Goal: Task Accomplishment & Management: Use online tool/utility

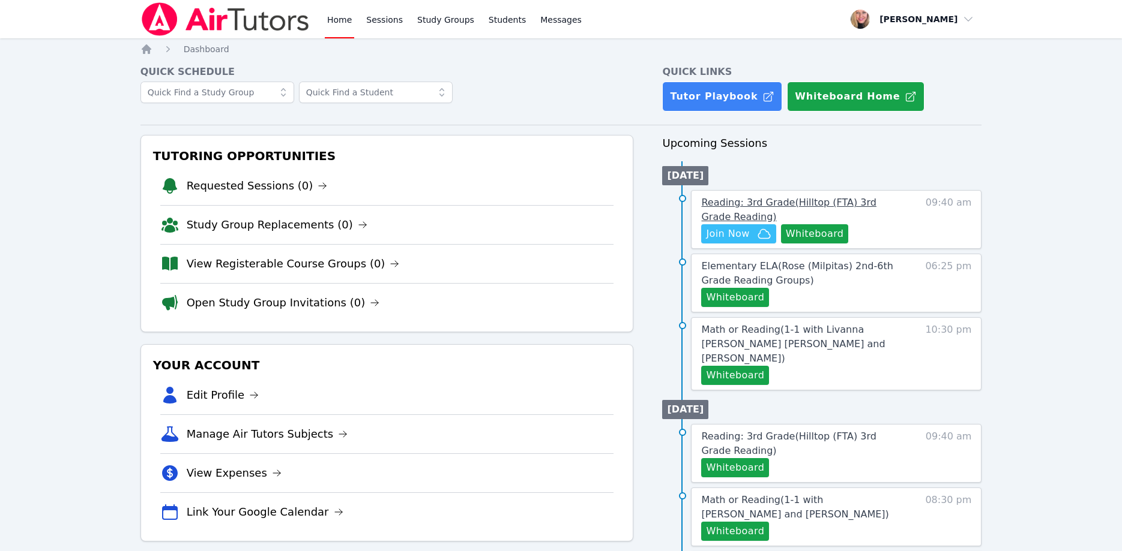
scroll to position [7, 0]
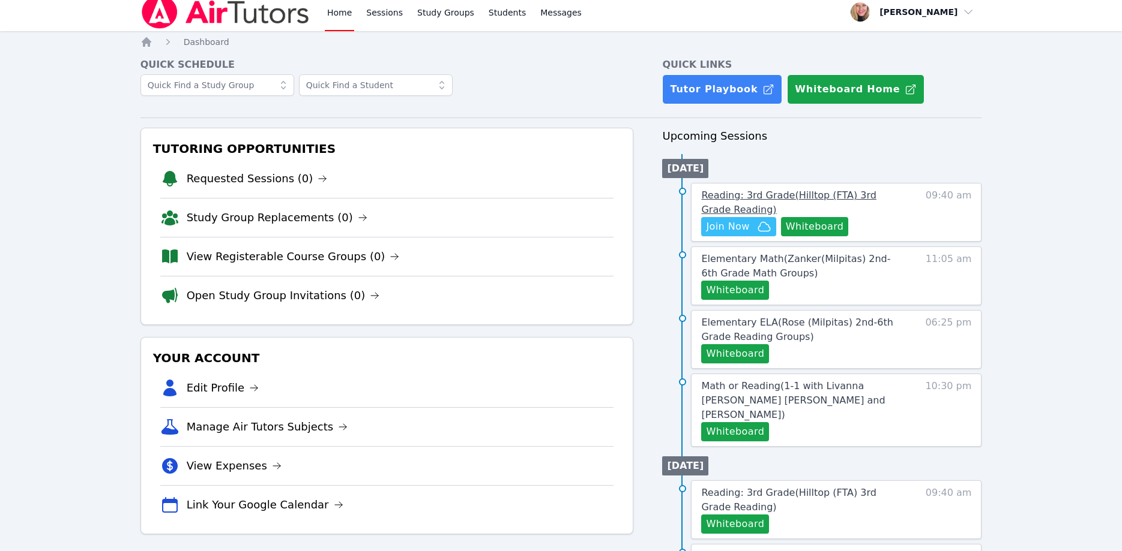
click at [864, 202] on span "Reading: 3rd Grade ( Hilltop (FTA) 3rd Grade Reading )" at bounding box center [788, 203] width 175 height 26
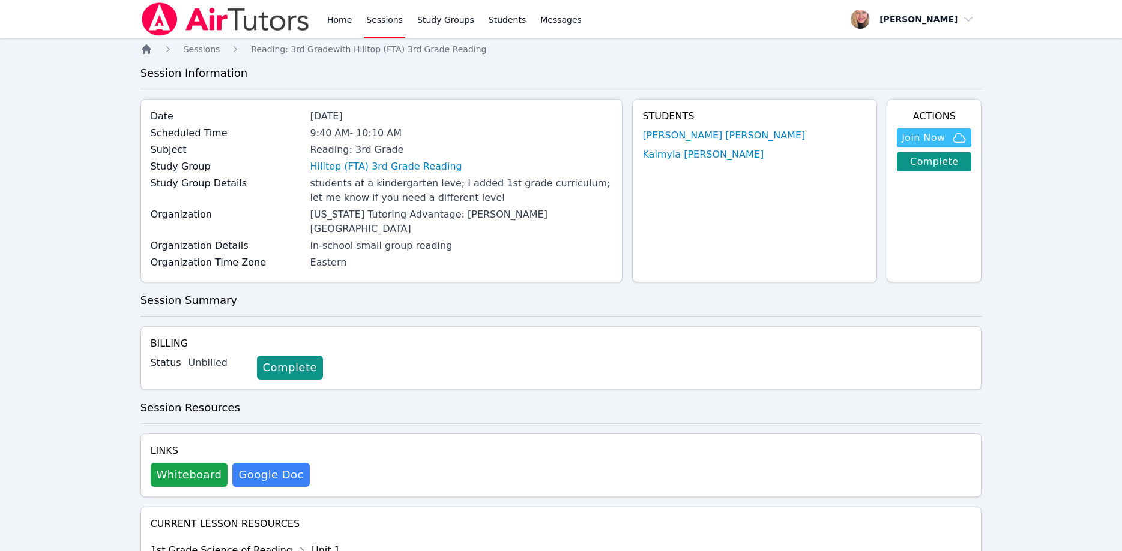
click at [144, 46] on icon "Breadcrumb" at bounding box center [146, 49] width 12 height 12
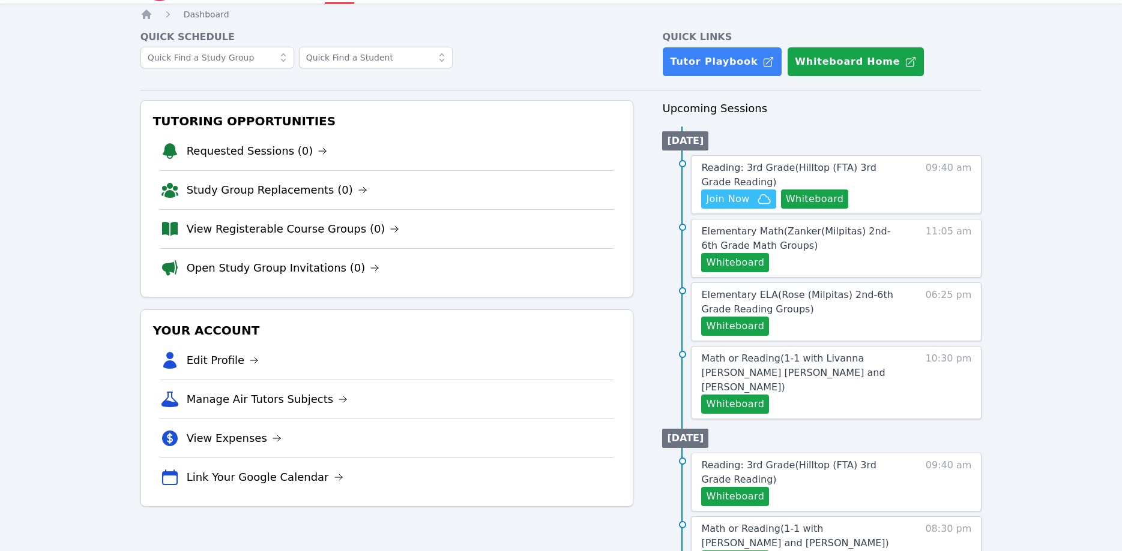
scroll to position [122, 0]
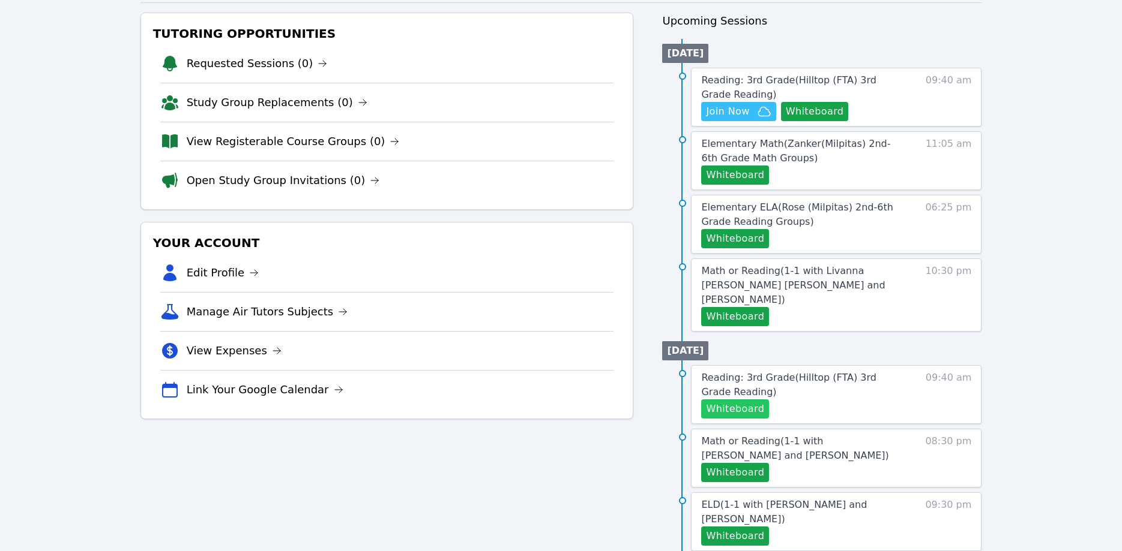
click at [744, 400] on button "Whiteboard" at bounding box center [735, 409] width 68 height 19
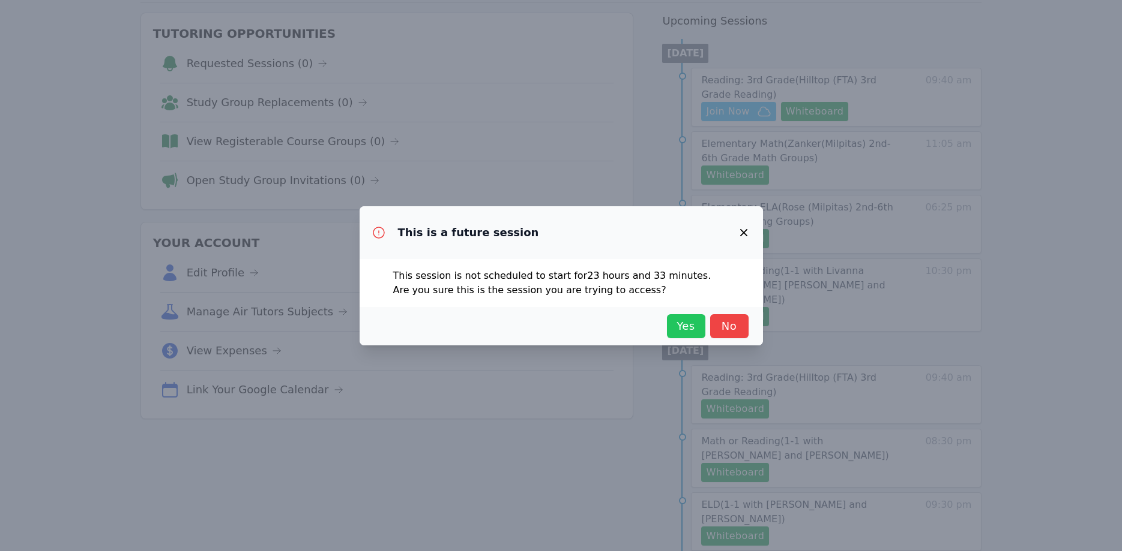
click at [691, 325] on span "Yes" at bounding box center [686, 326] width 26 height 17
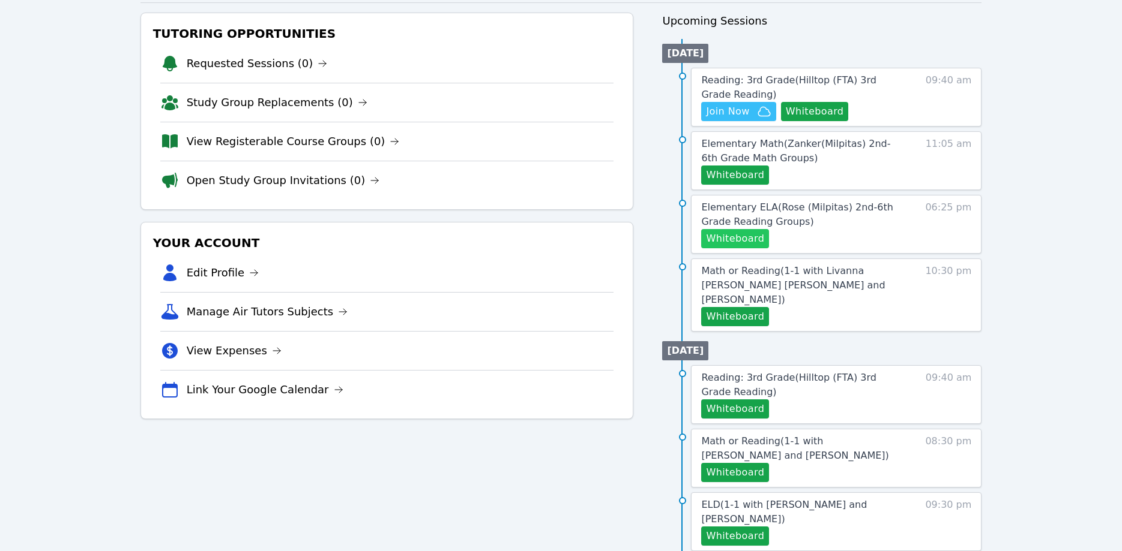
click at [735, 238] on button "Whiteboard" at bounding box center [735, 238] width 68 height 19
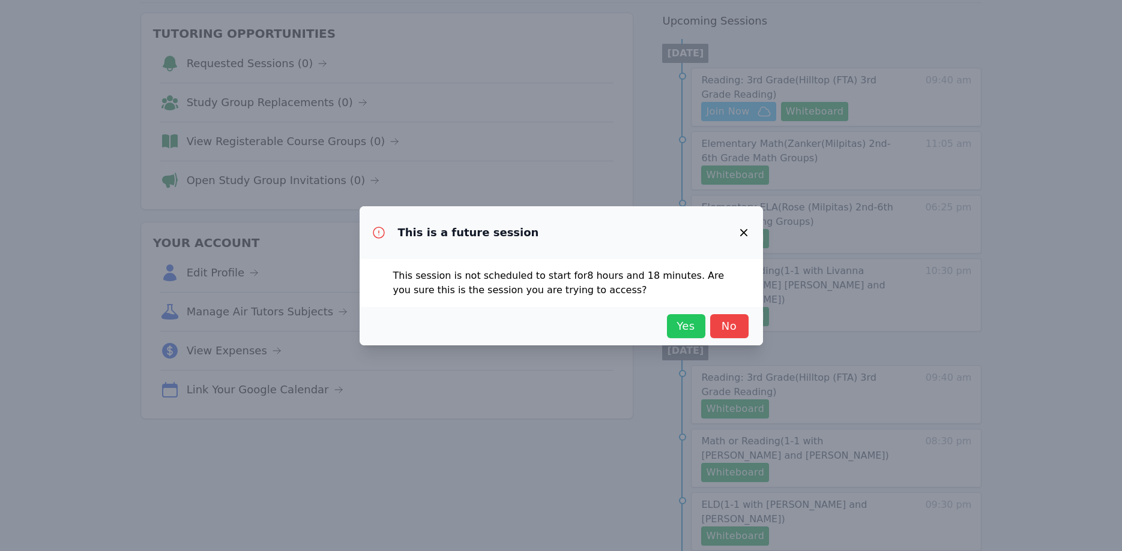
click at [692, 324] on span "Yes" at bounding box center [686, 326] width 26 height 17
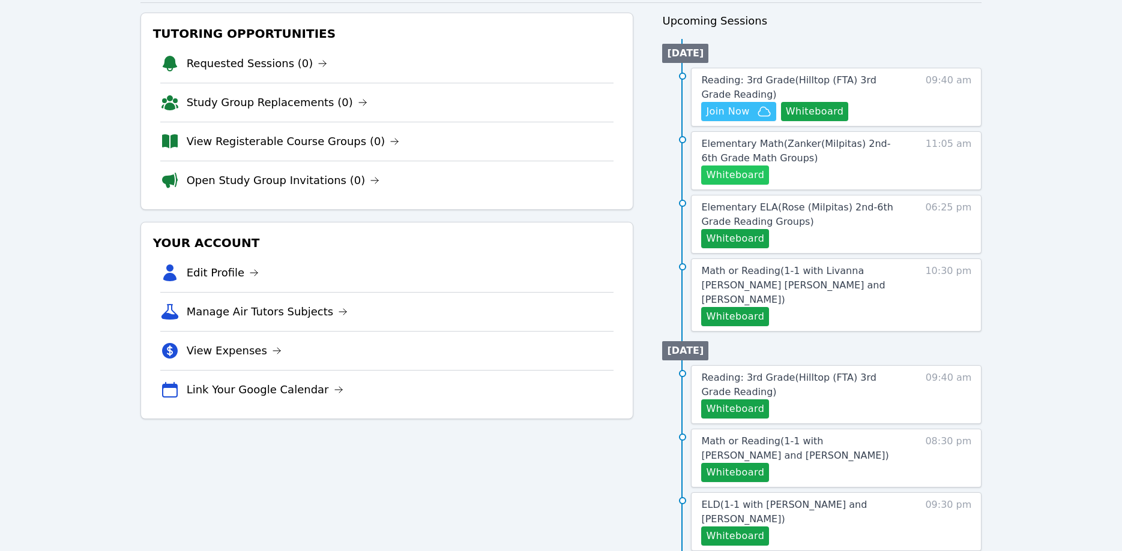
click at [756, 178] on button "Whiteboard" at bounding box center [735, 175] width 68 height 19
